Goal: Information Seeking & Learning: Learn about a topic

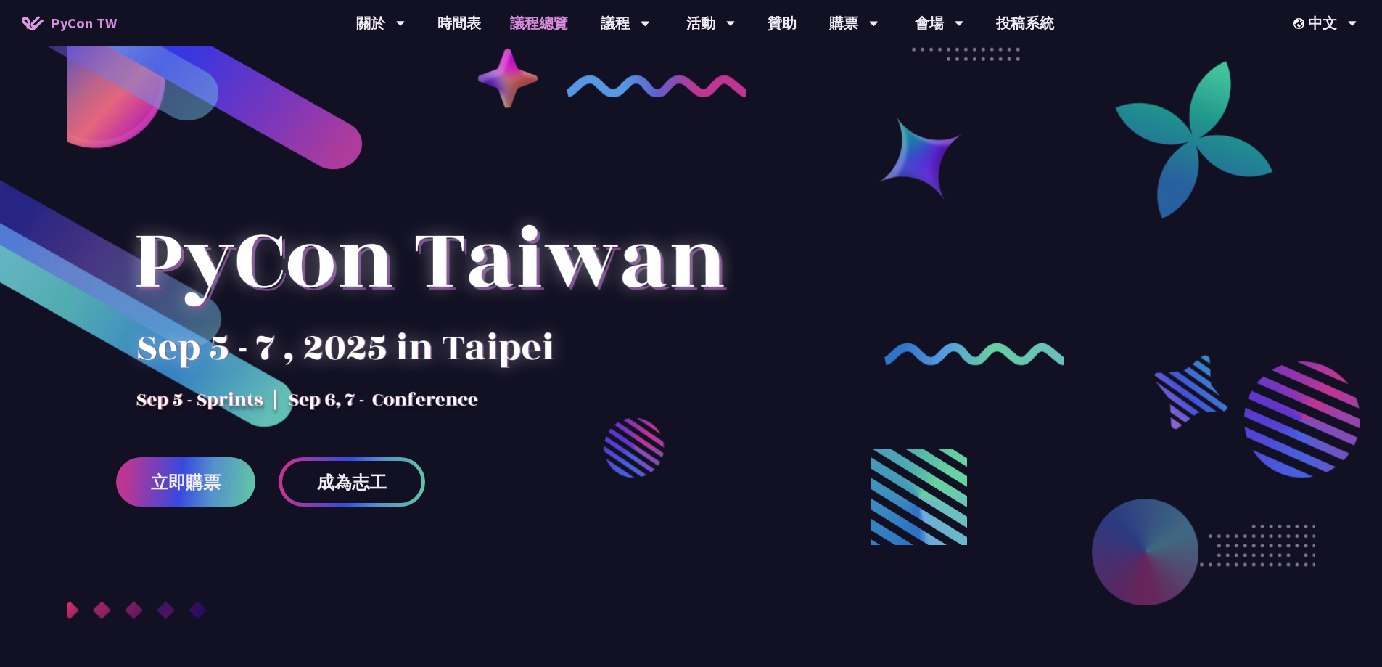
click at [544, 24] on link "議程總覽" at bounding box center [538, 23] width 87 height 46
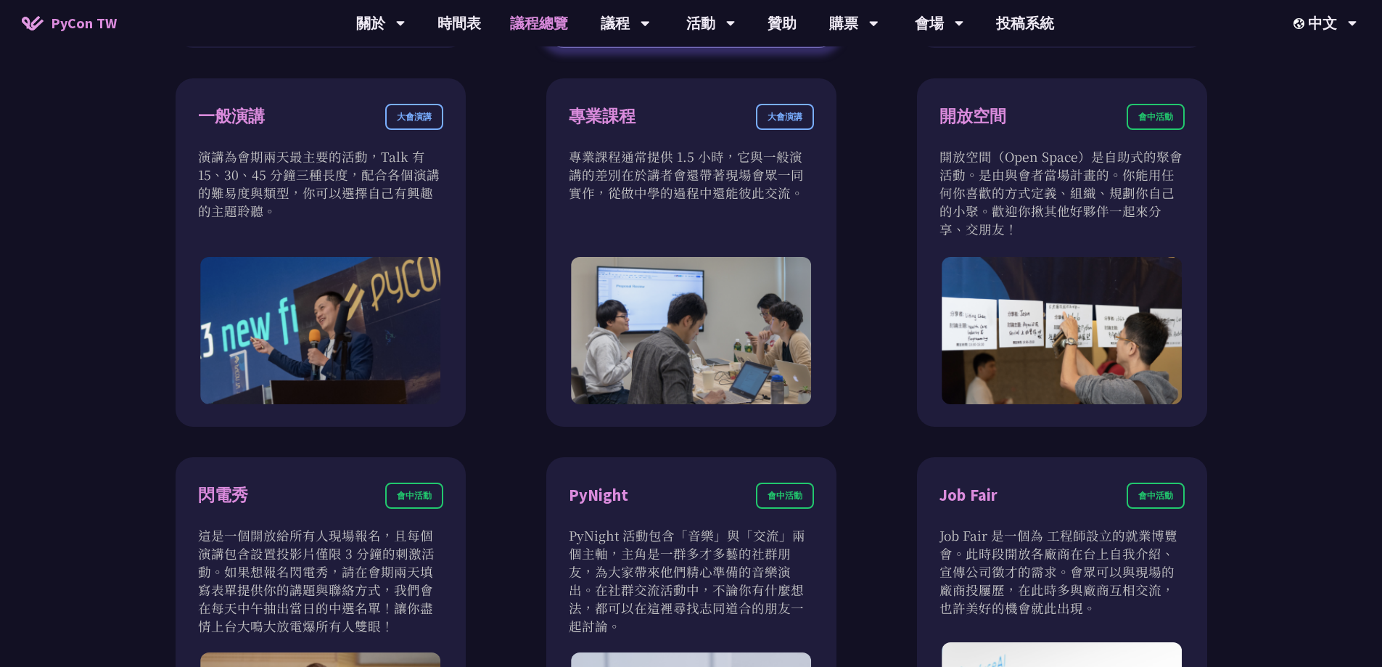
scroll to position [943, 0]
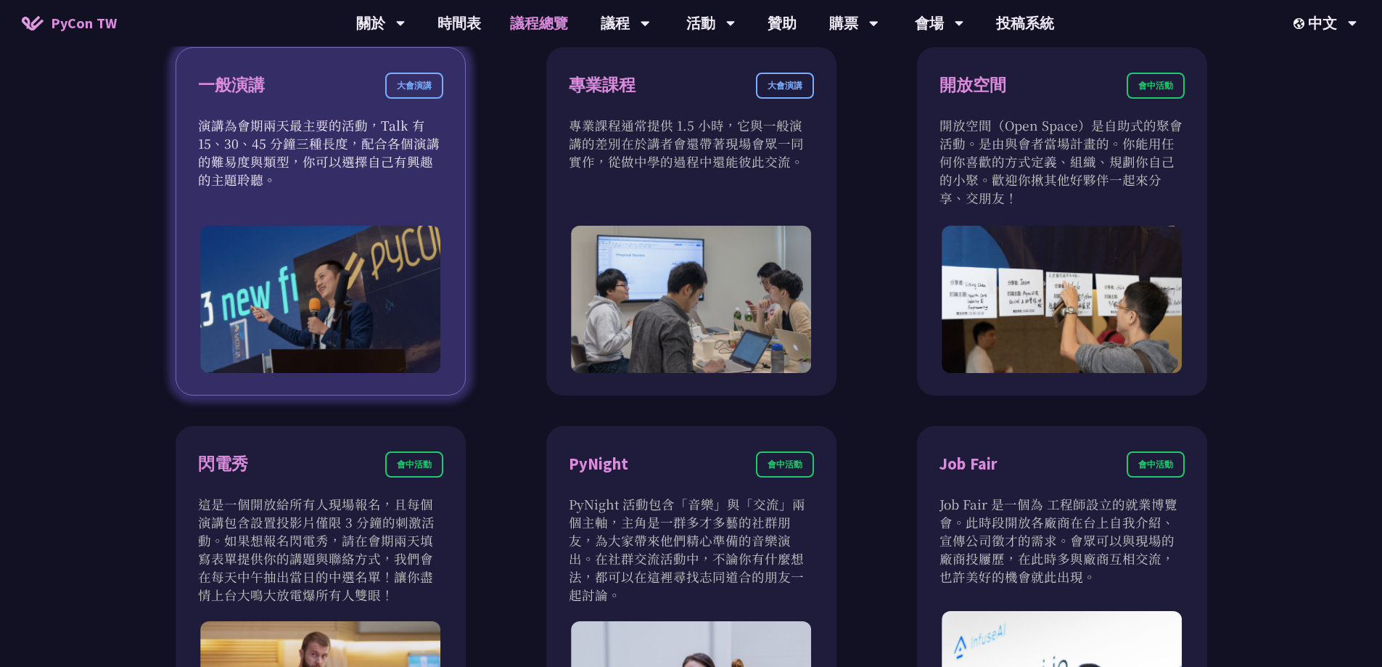
click at [231, 98] on div "一般演講" at bounding box center [231, 85] width 67 height 25
click at [246, 142] on p "演講為會期兩天最主要的活動，Talk 有 15、30、45 分鐘三種長度，配合各個演講的難易度與類型，你可以選擇自己有興趣的主題聆聽。" at bounding box center [320, 152] width 245 height 73
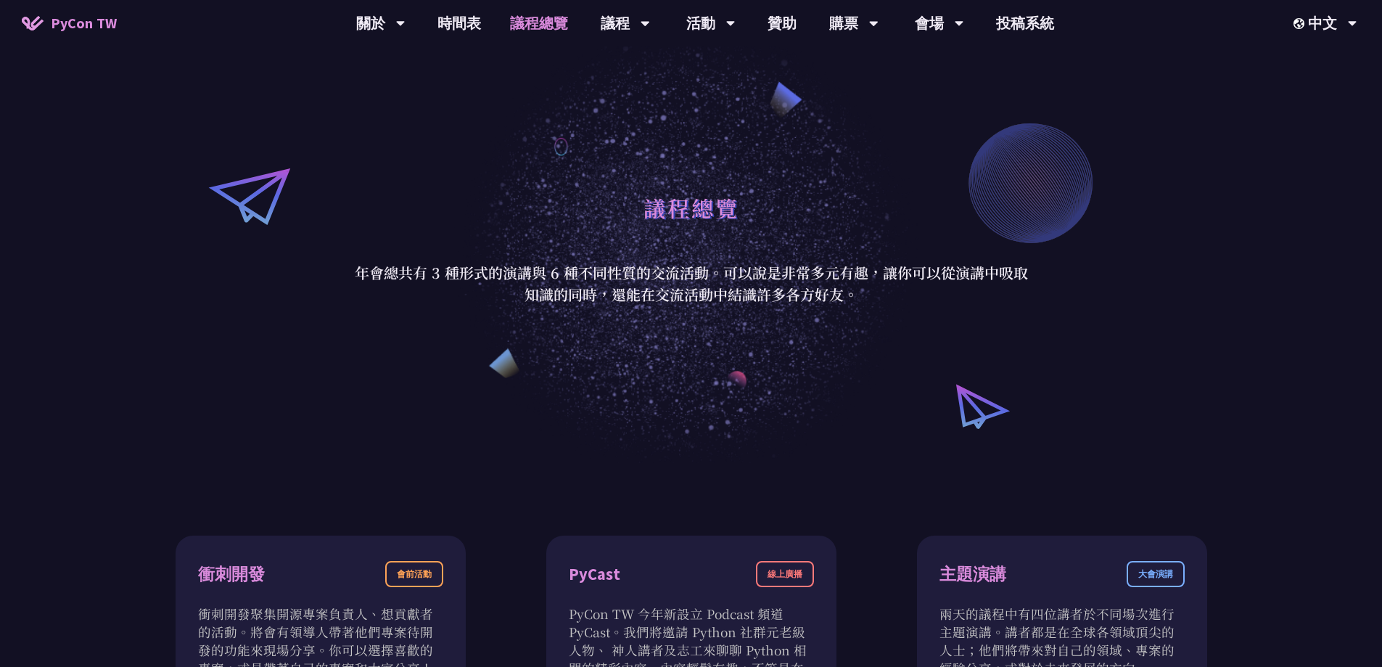
scroll to position [0, 0]
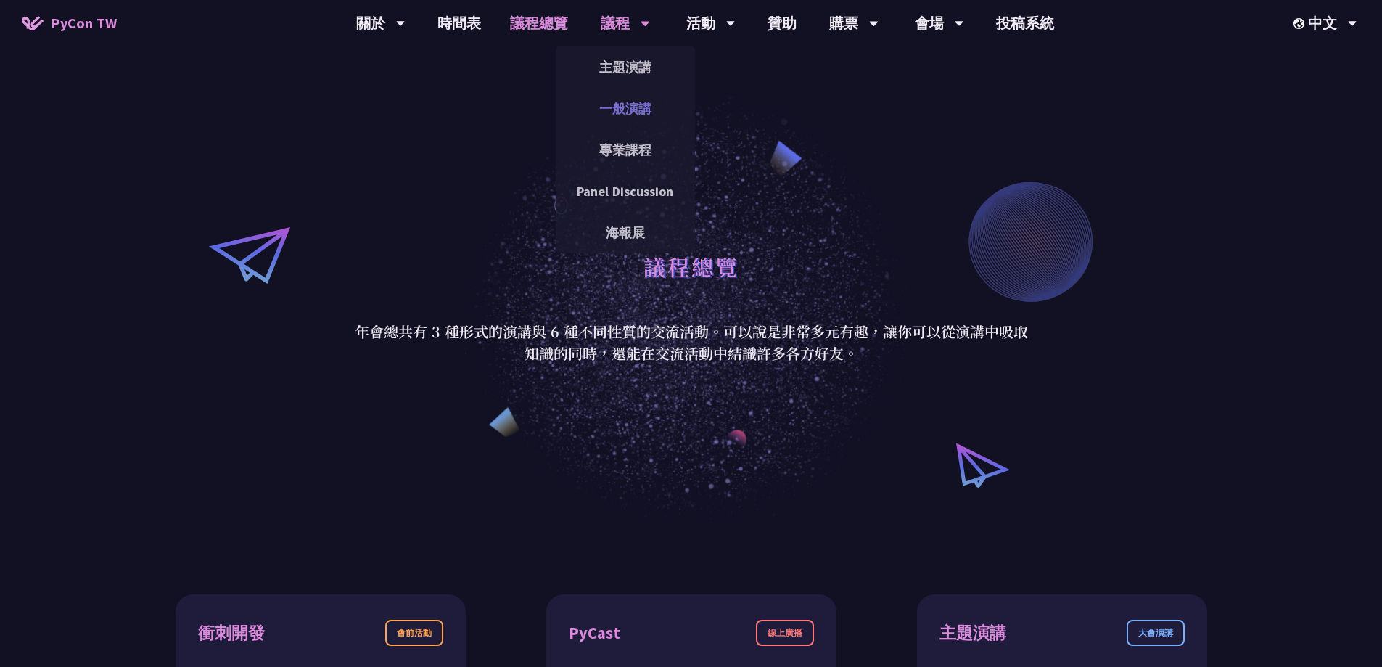
click at [633, 115] on link "一般演講" at bounding box center [625, 108] width 139 height 34
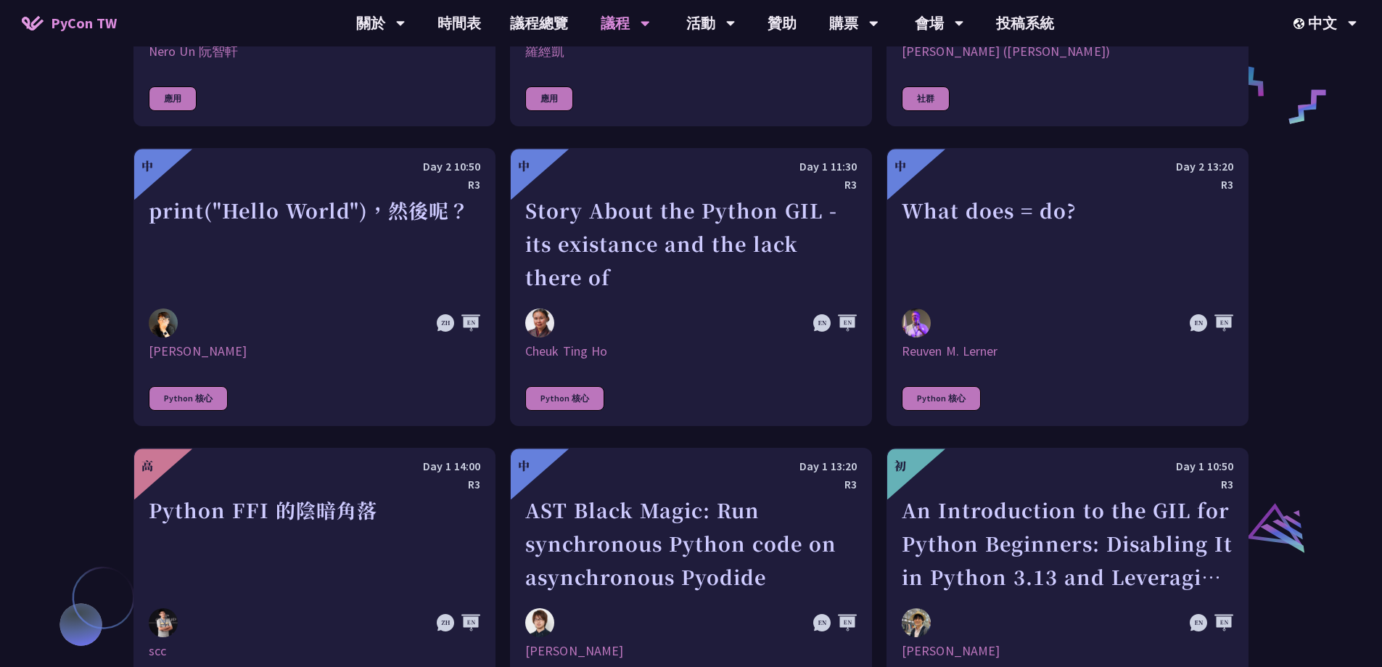
scroll to position [1306, 0]
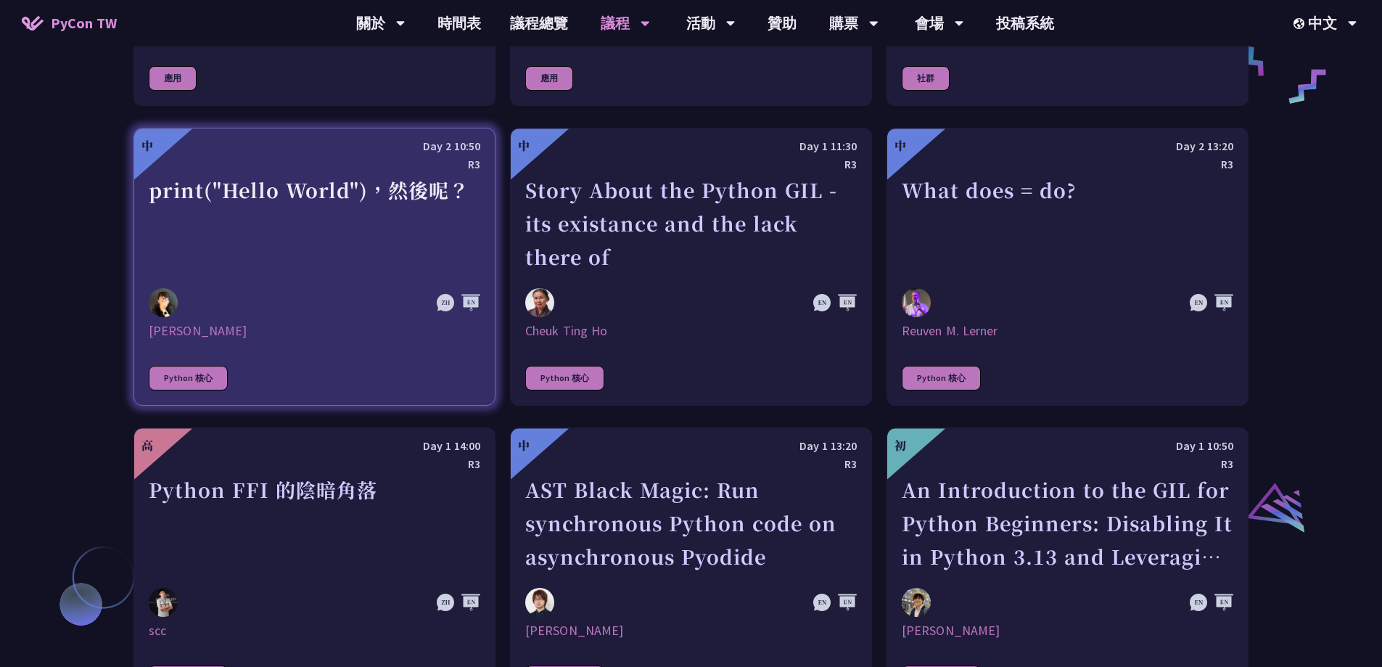
click at [396, 198] on div "print("Hello World")，然後呢？" at bounding box center [315, 223] width 332 height 100
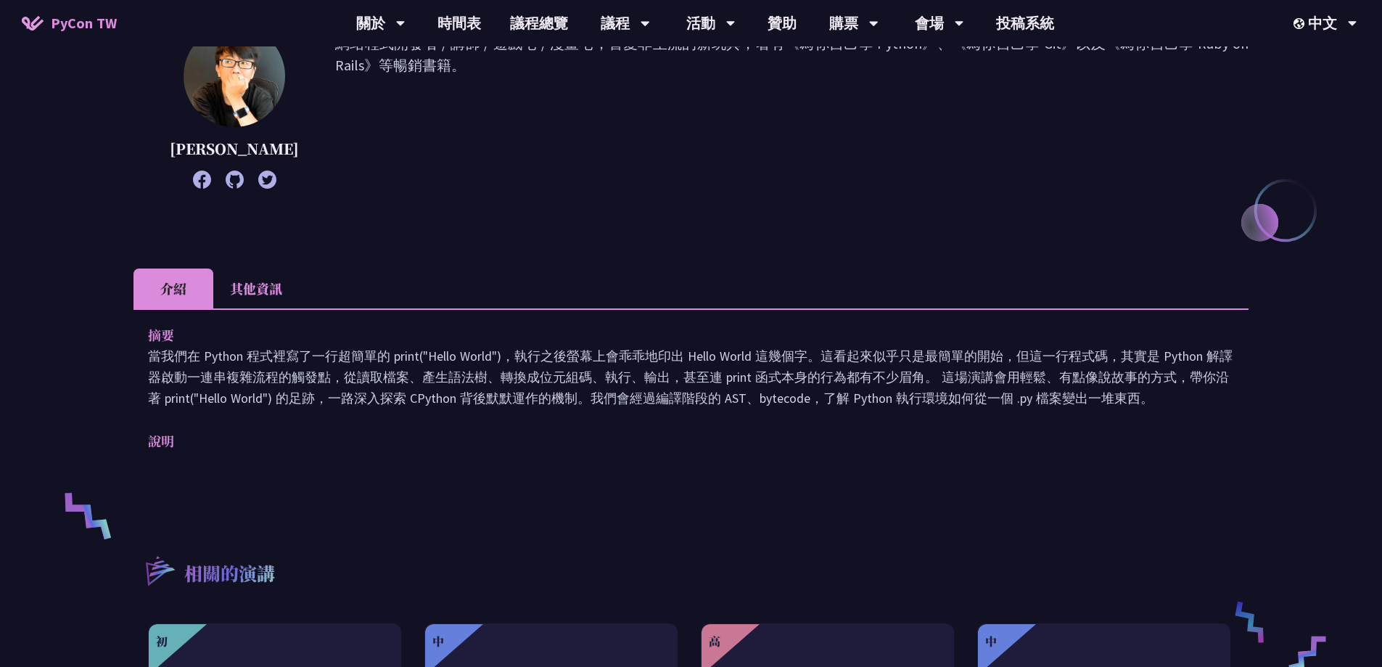
scroll to position [580, 0]
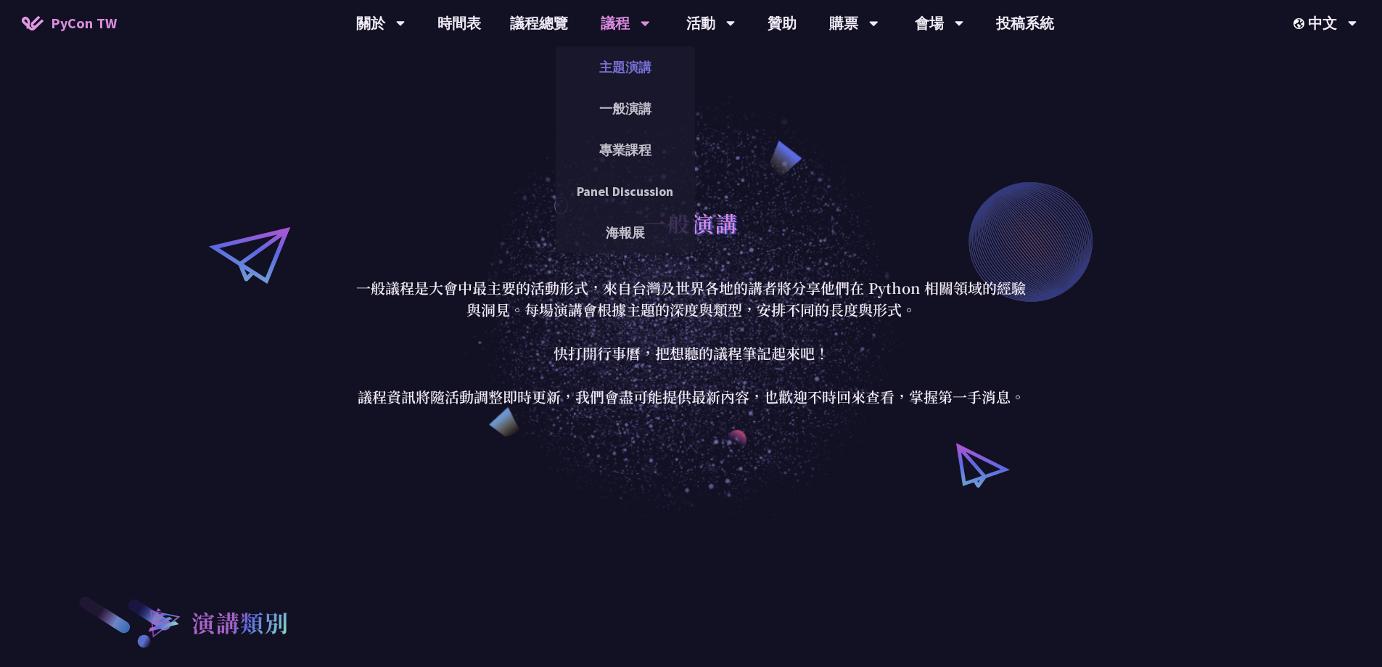
click at [639, 70] on link "主題演講" at bounding box center [625, 67] width 139 height 34
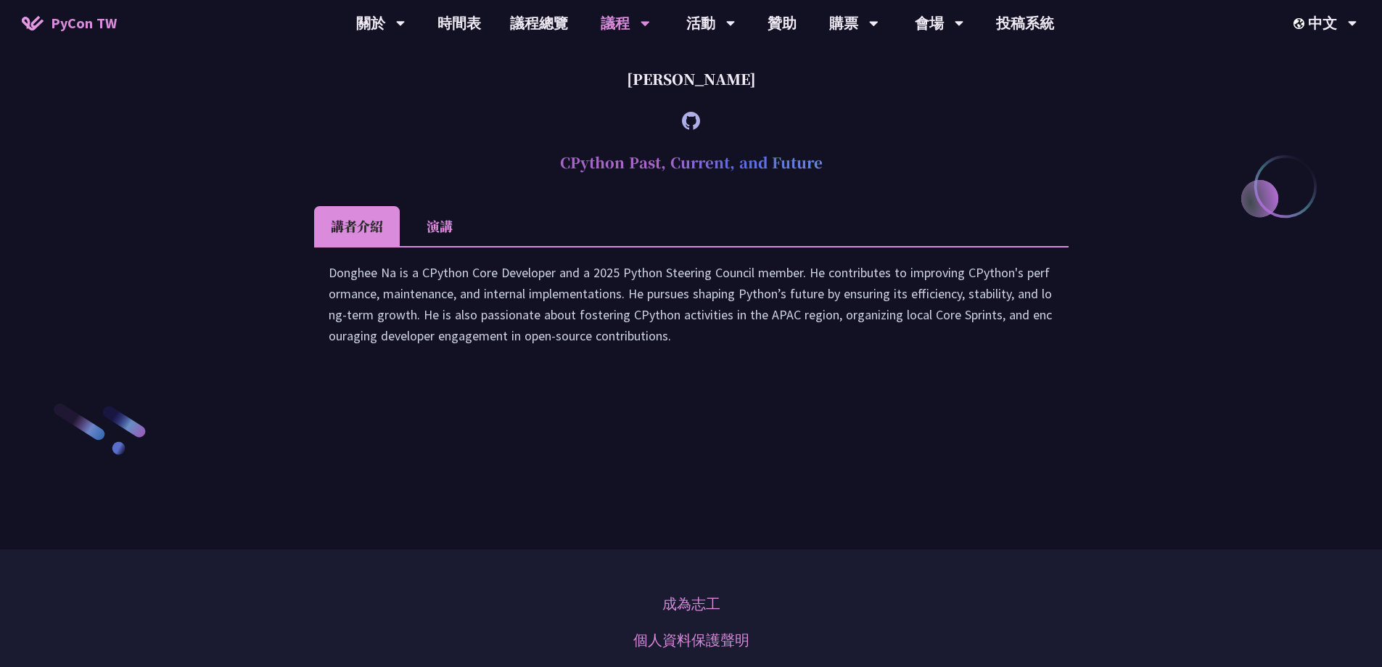
scroll to position [2176, 0]
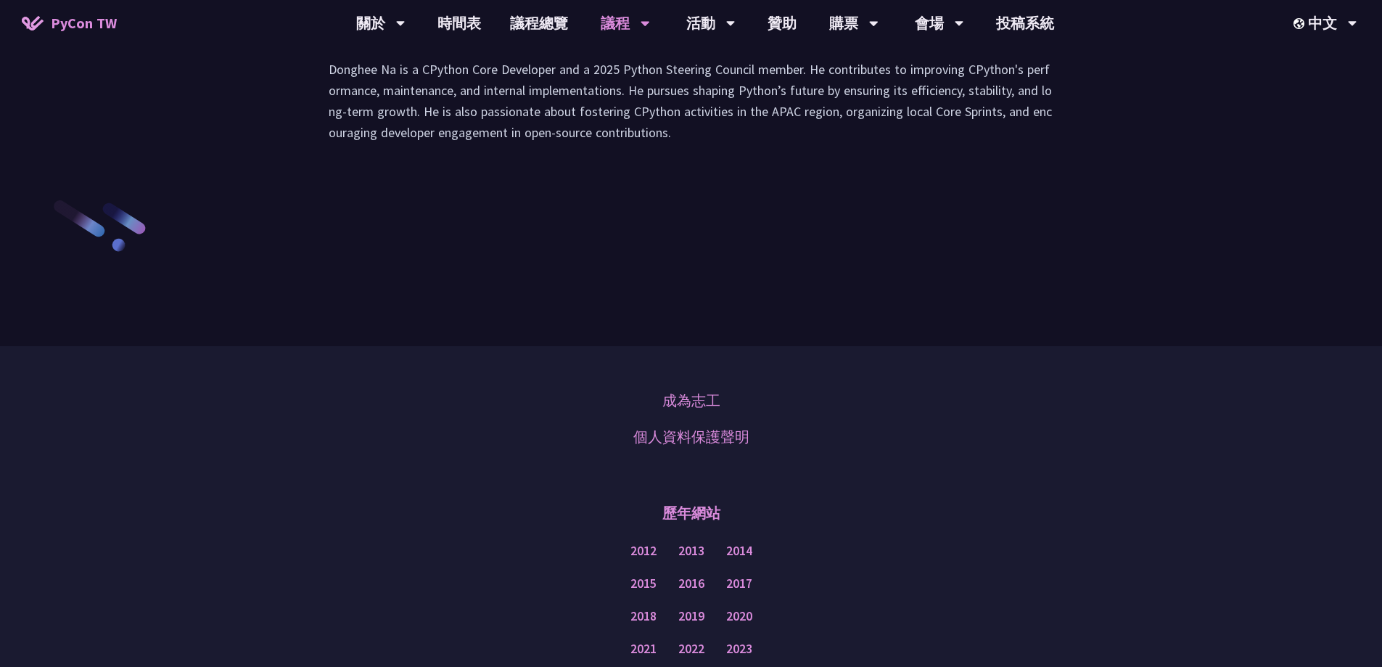
click at [449, 43] on li "演講" at bounding box center [440, 23] width 80 height 40
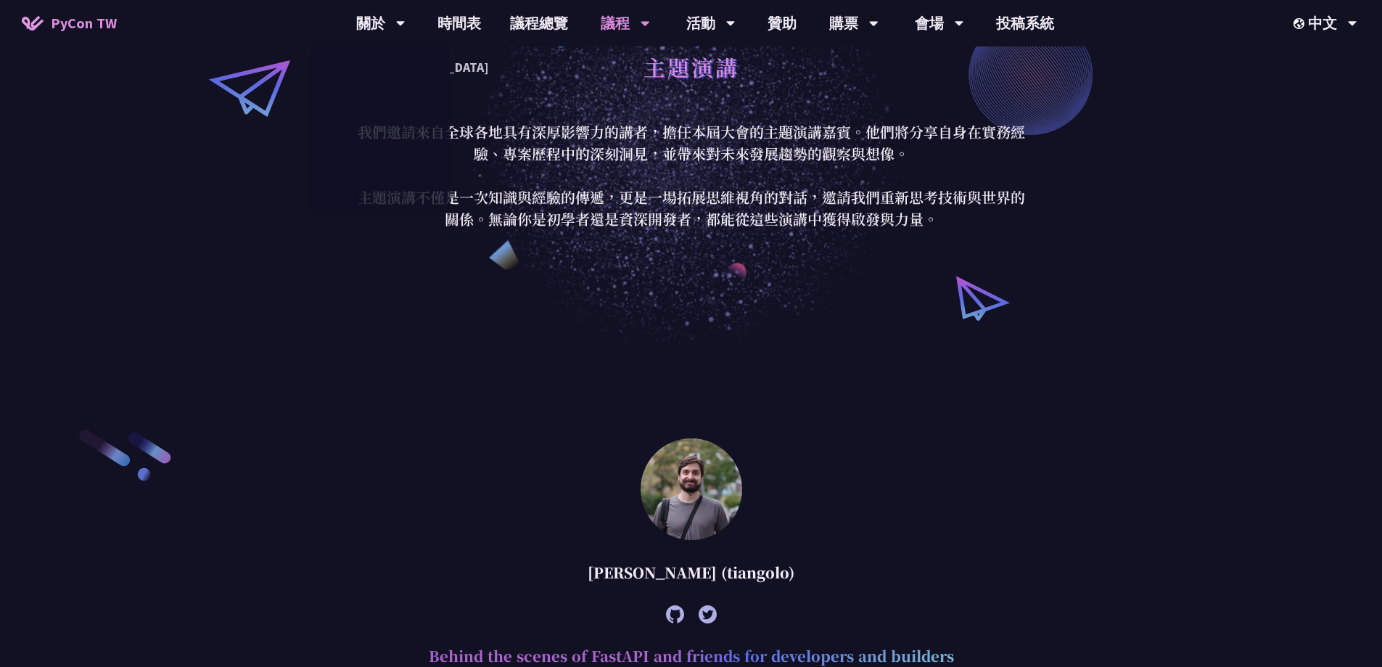
scroll to position [0, 0]
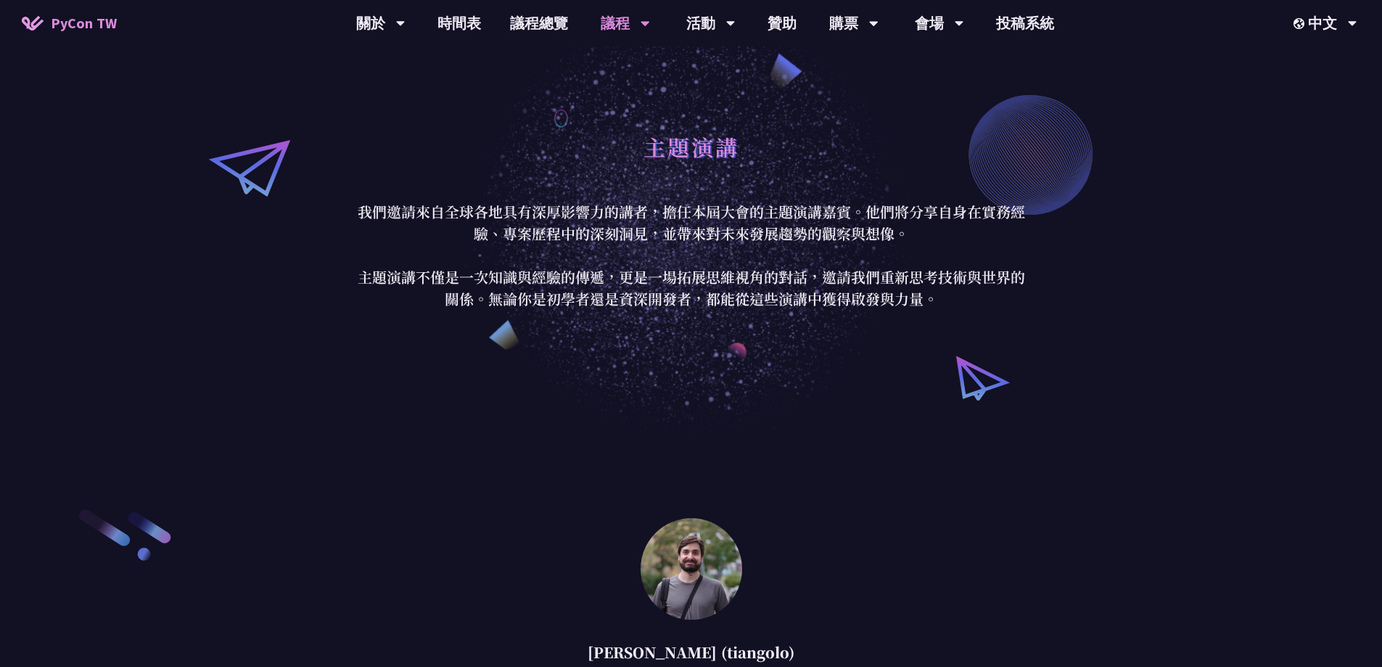
click at [78, 15] on span "PyCon TW" at bounding box center [84, 23] width 66 height 22
